Goal: Task Accomplishment & Management: Manage account settings

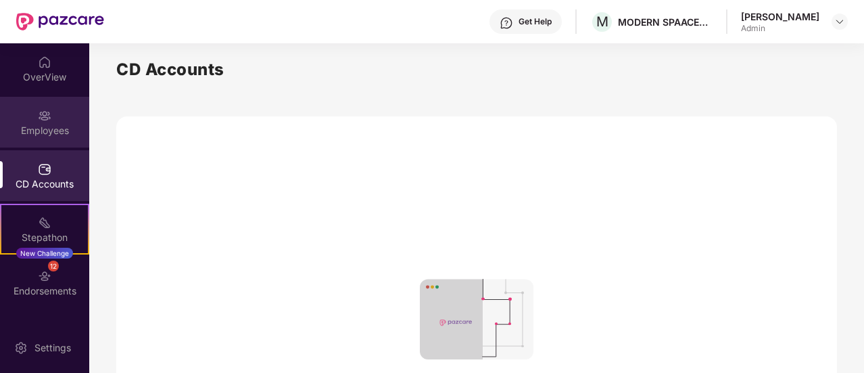
click at [48, 130] on div "Employees" at bounding box center [44, 131] width 89 height 14
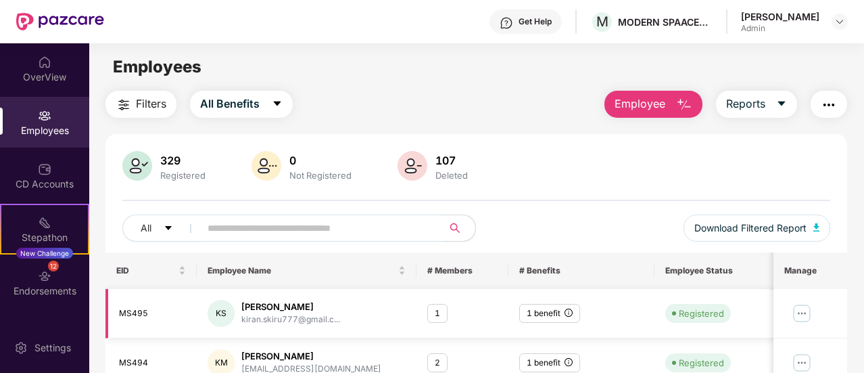
click at [798, 314] on img at bounding box center [803, 313] width 22 height 22
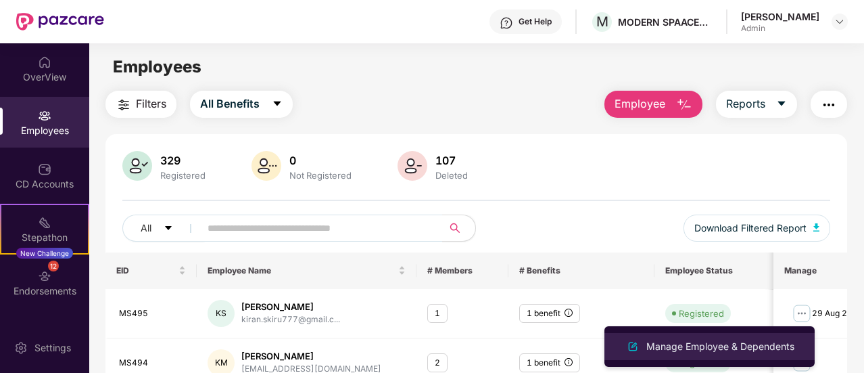
click at [723, 335] on li "Manage Employee & Dependents" at bounding box center [709, 346] width 210 height 27
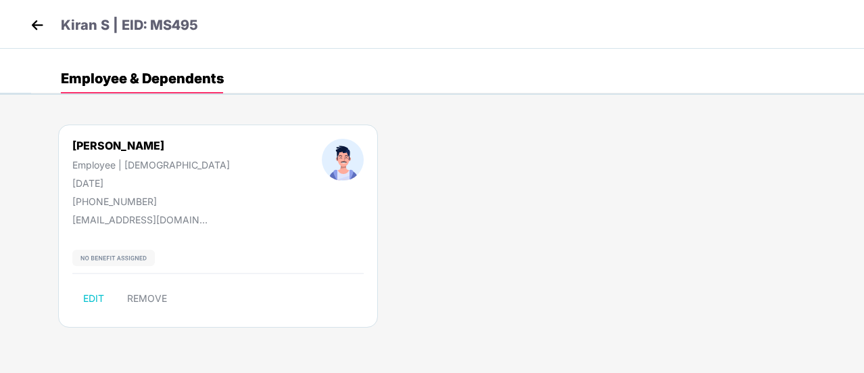
click at [37, 25] on img at bounding box center [37, 25] width 20 height 20
